Goal: Transaction & Acquisition: Purchase product/service

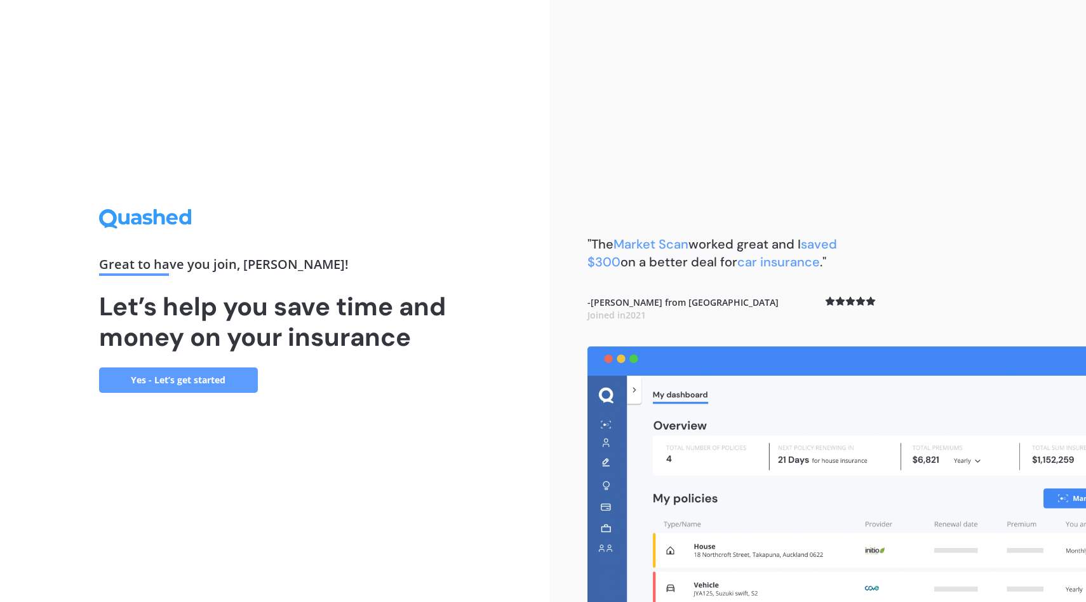
click at [175, 391] on link "Yes - Let’s get started" at bounding box center [178, 379] width 159 height 25
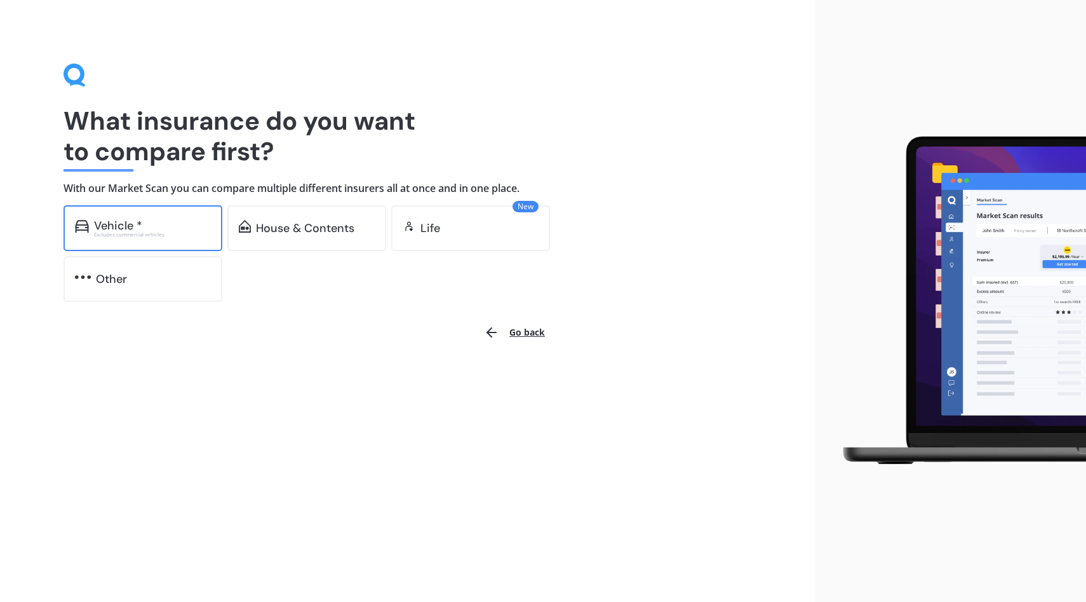
click at [147, 220] on div "Vehicle *" at bounding box center [152, 225] width 117 height 13
